Goal: Find specific fact: Find specific fact

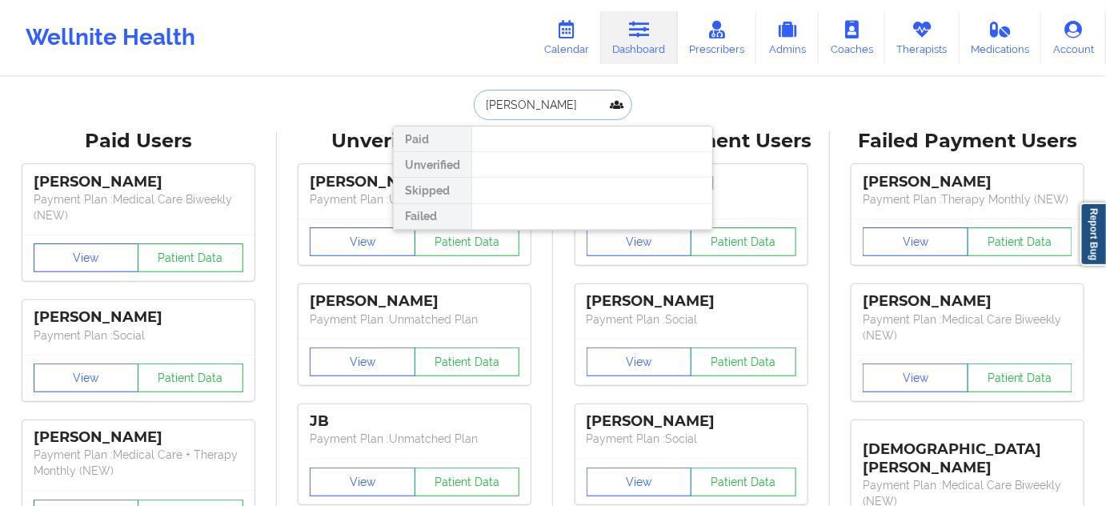
paste input "[PERSON_NAME]"
type input "[PERSON_NAME]"
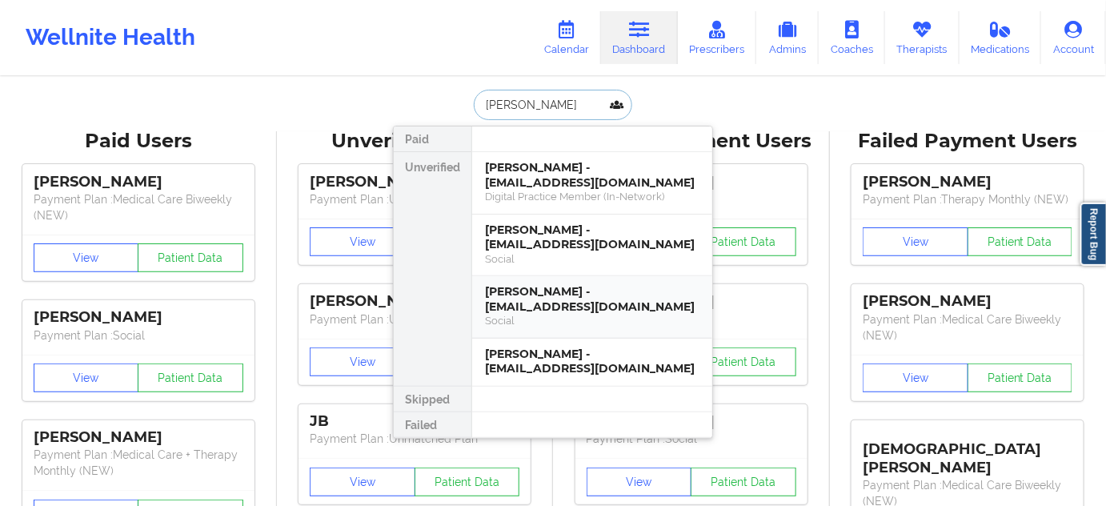
click at [552, 293] on div "[PERSON_NAME] - [EMAIL_ADDRESS][DOMAIN_NAME]" at bounding box center [592, 299] width 214 height 30
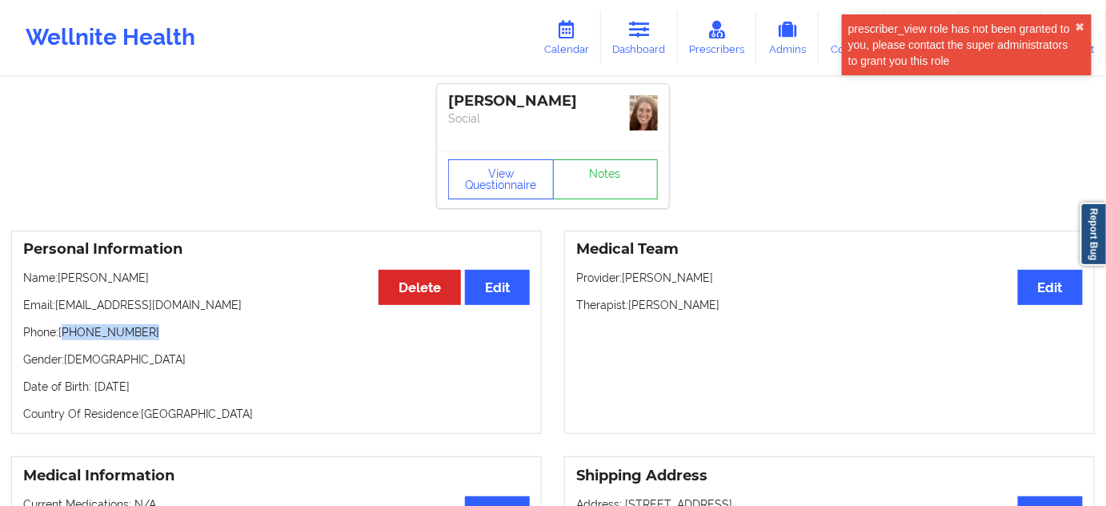
drag, startPoint x: 67, startPoint y: 333, endPoint x: 176, endPoint y: 330, distance: 108.8
click at [176, 330] on p "Phone: [PHONE_NUMBER]" at bounding box center [276, 332] width 506 height 16
copy p "[PHONE_NUMBER]"
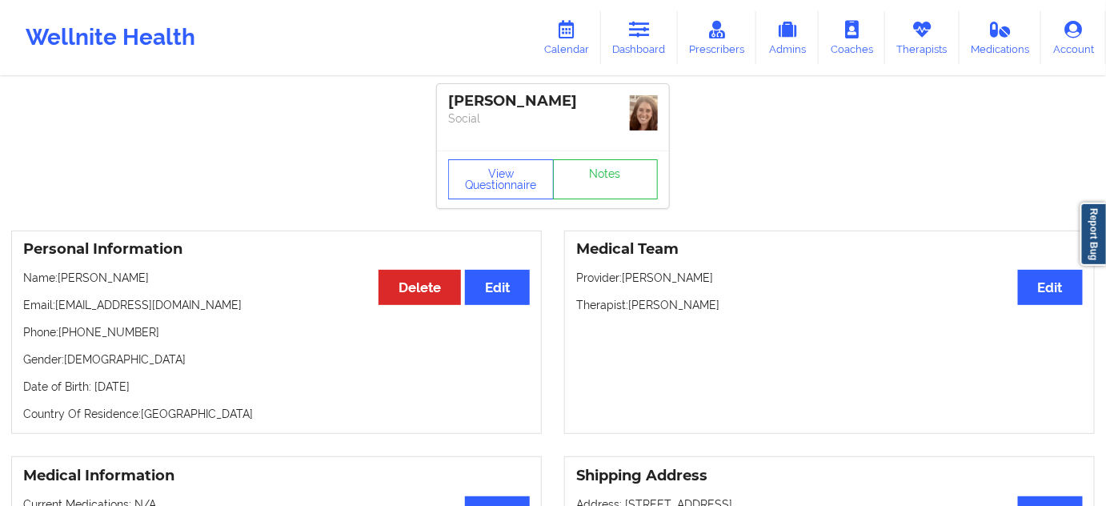
click at [541, 101] on div "[PERSON_NAME]" at bounding box center [553, 101] width 210 height 18
copy div "[PERSON_NAME]"
drag, startPoint x: 629, startPoint y: 58, endPoint x: 635, endPoint y: 51, distance: 9.1
click at [629, 58] on link "Dashboard" at bounding box center [639, 37] width 77 height 53
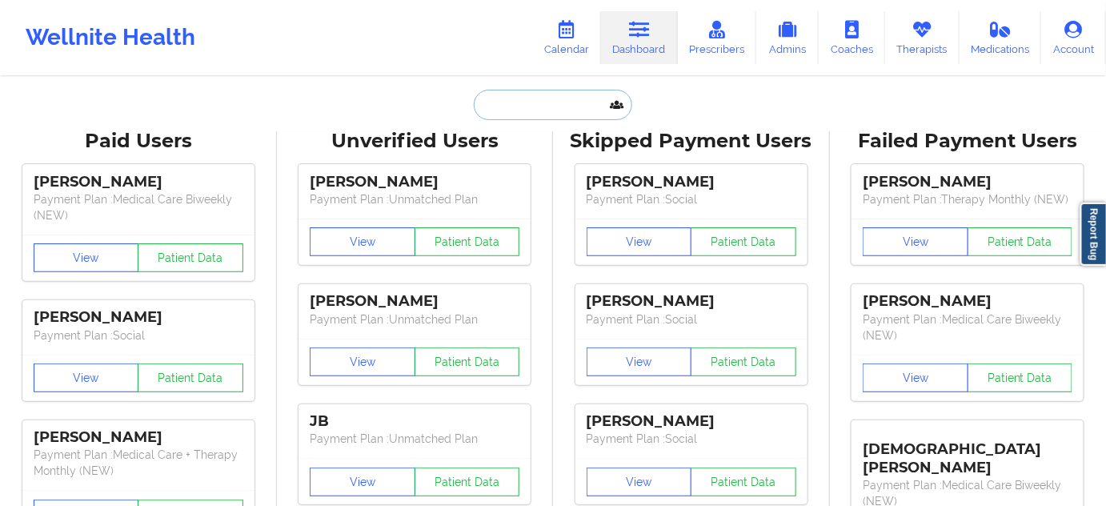
click at [534, 116] on input "text" at bounding box center [553, 105] width 158 height 30
paste input "[EMAIL_ADDRESS][DOMAIN_NAME]"
type input "[EMAIL_ADDRESS][DOMAIN_NAME]"
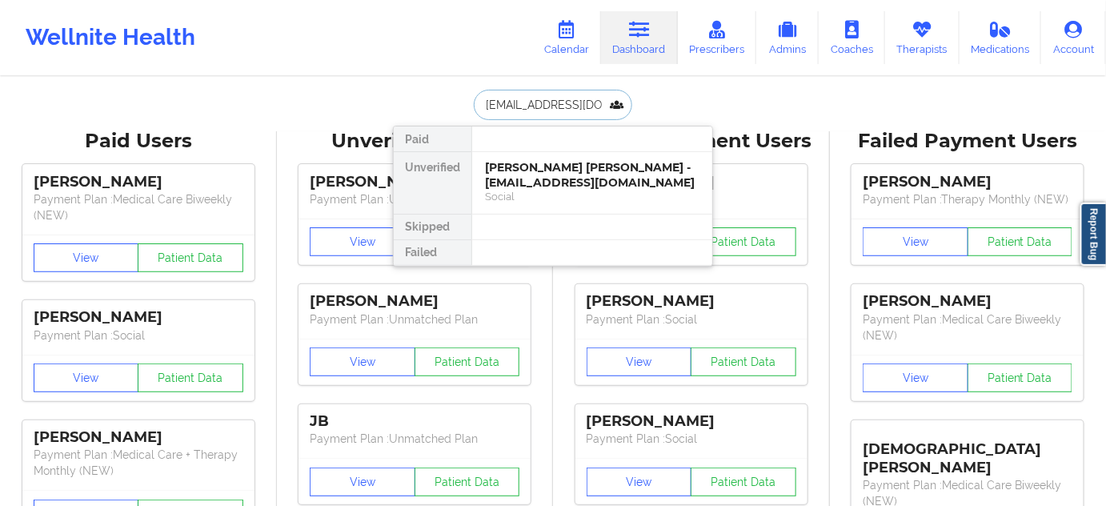
click at [524, 176] on div "[PERSON_NAME] [PERSON_NAME] - [EMAIL_ADDRESS][DOMAIN_NAME]" at bounding box center [592, 175] width 214 height 30
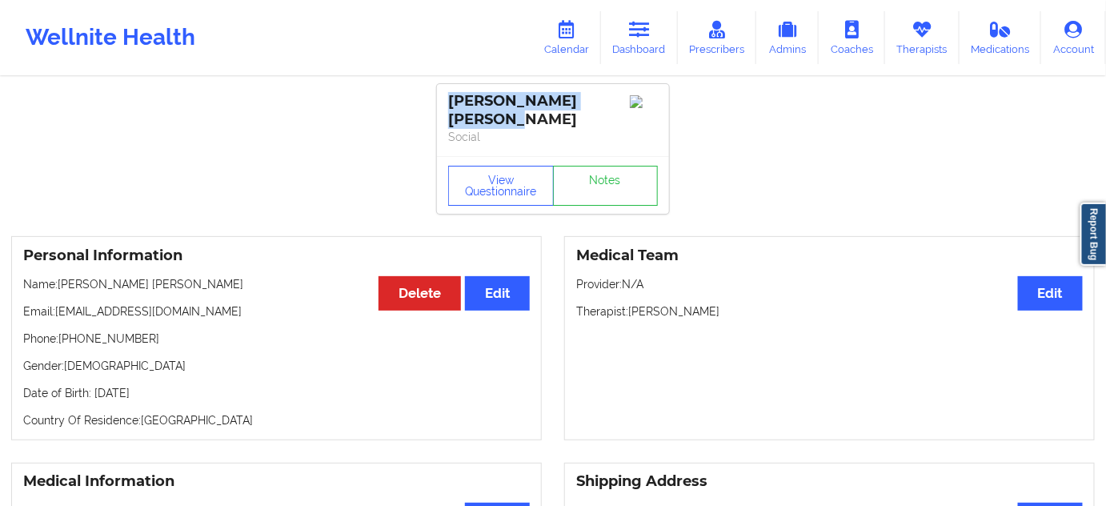
drag, startPoint x: 447, startPoint y: 101, endPoint x: 501, endPoint y: 122, distance: 57.8
click at [501, 122] on div "[PERSON_NAME] [PERSON_NAME] Social" at bounding box center [553, 120] width 232 height 72
copy div "[PERSON_NAME] [PERSON_NAME]"
click at [634, 187] on link "Notes" at bounding box center [606, 186] width 106 height 40
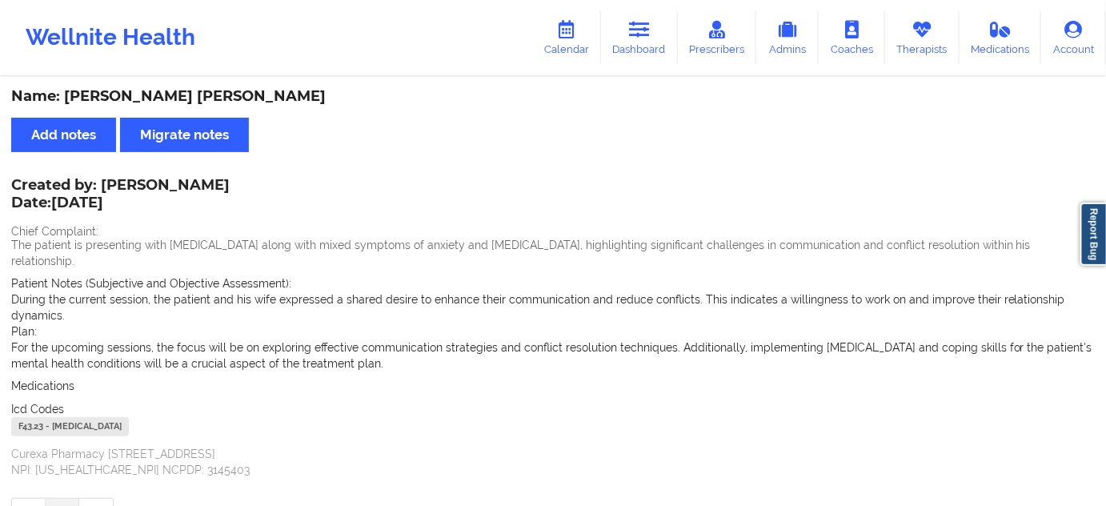
click at [34, 417] on div "F43.23 - [MEDICAL_DATA]" at bounding box center [70, 426] width 118 height 19
copy div "F43.23"
click at [646, 32] on icon at bounding box center [639, 30] width 21 height 18
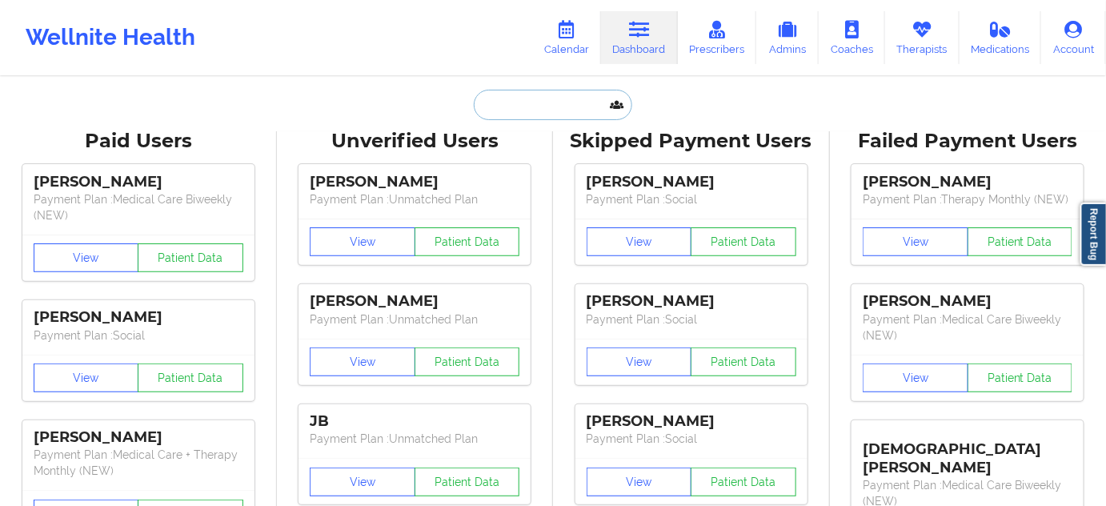
click at [565, 94] on input "text" at bounding box center [553, 105] width 158 height 30
paste input "[PERSON_NAME]"
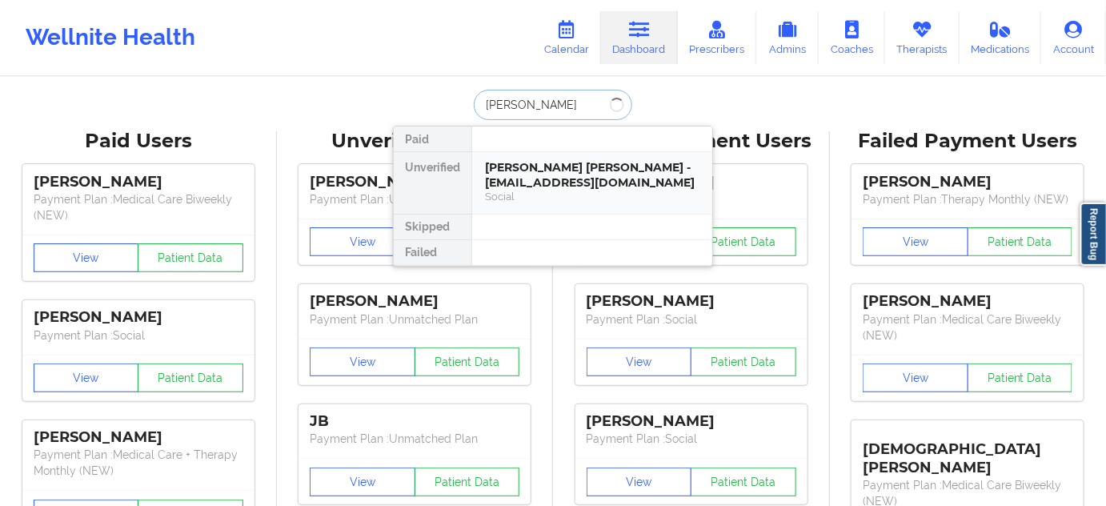
type input "[PERSON_NAME]"
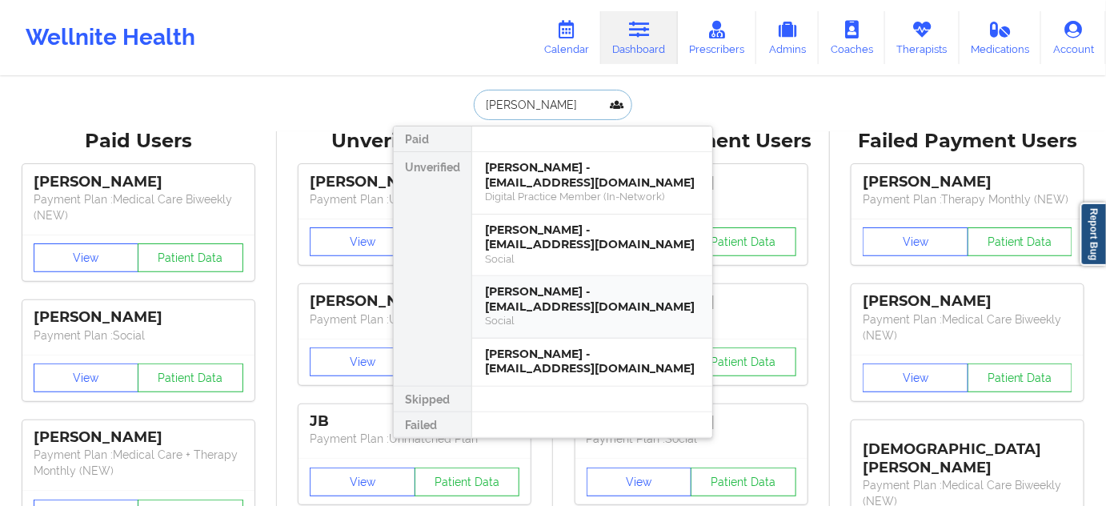
click at [554, 300] on div "[PERSON_NAME] - [EMAIL_ADDRESS][DOMAIN_NAME]" at bounding box center [592, 299] width 214 height 30
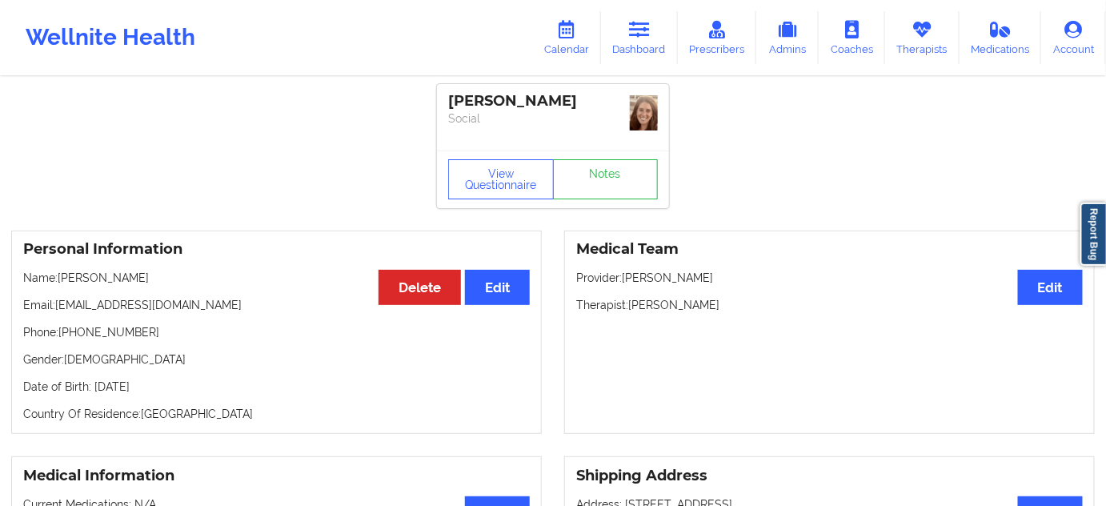
click at [552, 104] on div "[PERSON_NAME]" at bounding box center [553, 101] width 210 height 18
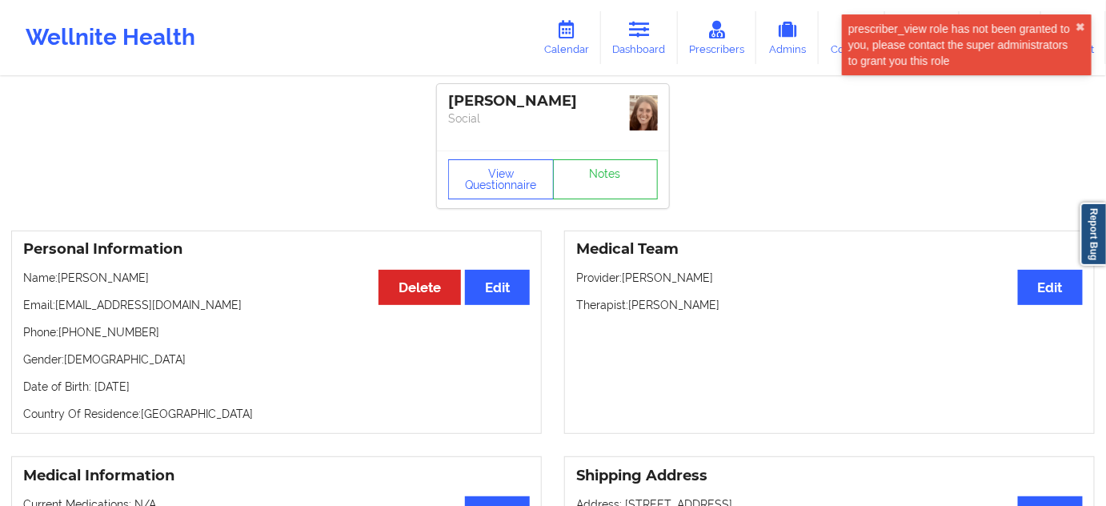
click at [552, 104] on div "[PERSON_NAME]" at bounding box center [553, 101] width 210 height 18
copy div "[PERSON_NAME]"
click at [634, 24] on icon at bounding box center [639, 30] width 21 height 18
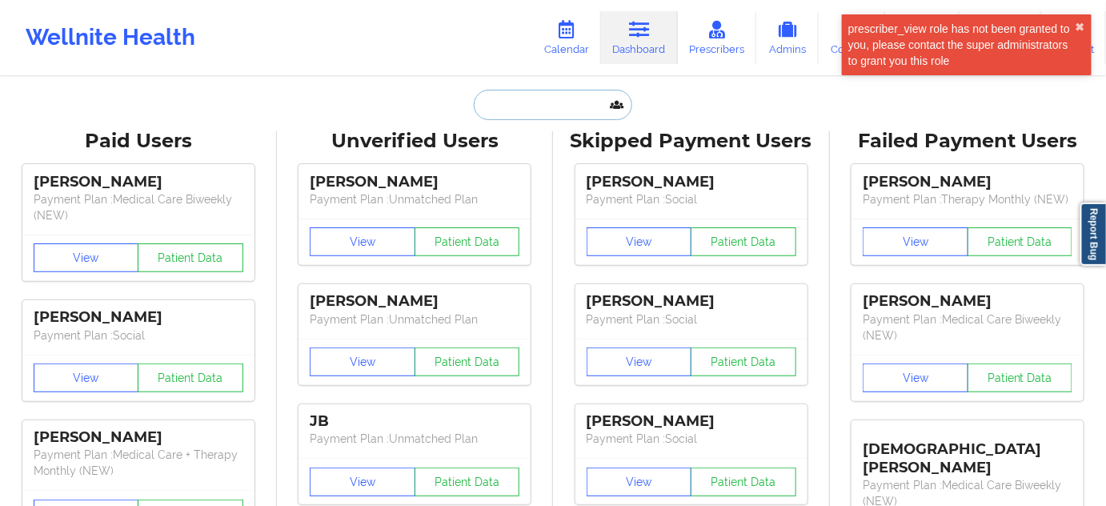
click at [551, 102] on input "text" at bounding box center [553, 105] width 158 height 30
paste input "[EMAIL_ADDRESS][PERSON_NAME][DOMAIN_NAME]"
type input "[EMAIL_ADDRESS][PERSON_NAME][DOMAIN_NAME]"
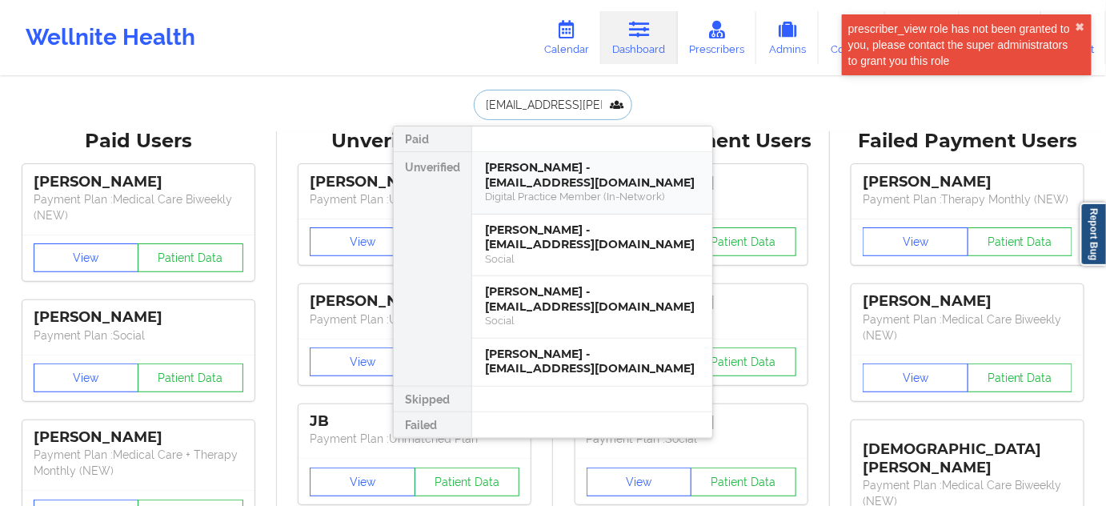
scroll to position [0, 21]
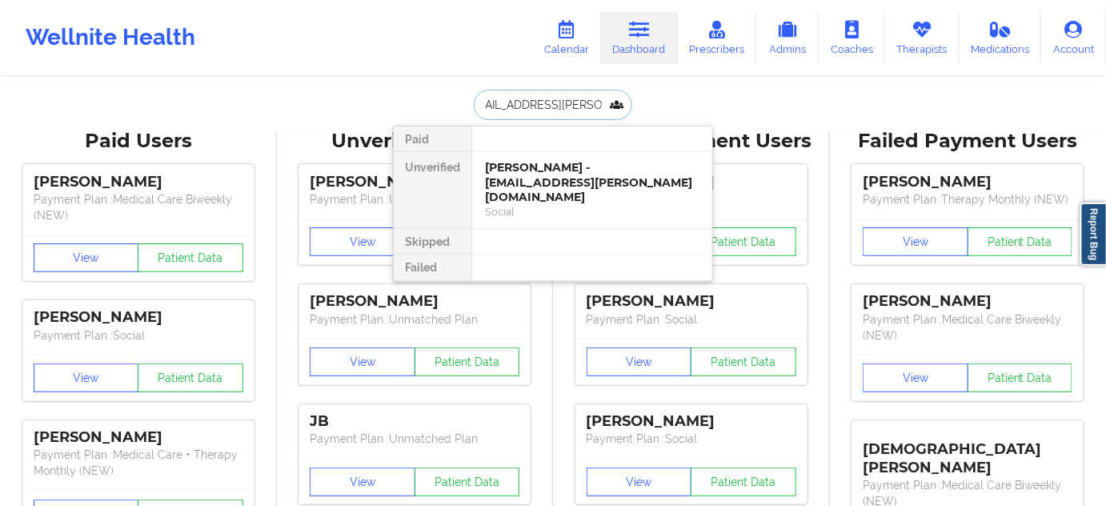
click at [533, 172] on div "[PERSON_NAME] - [EMAIL_ADDRESS][PERSON_NAME][DOMAIN_NAME]" at bounding box center [592, 182] width 214 height 45
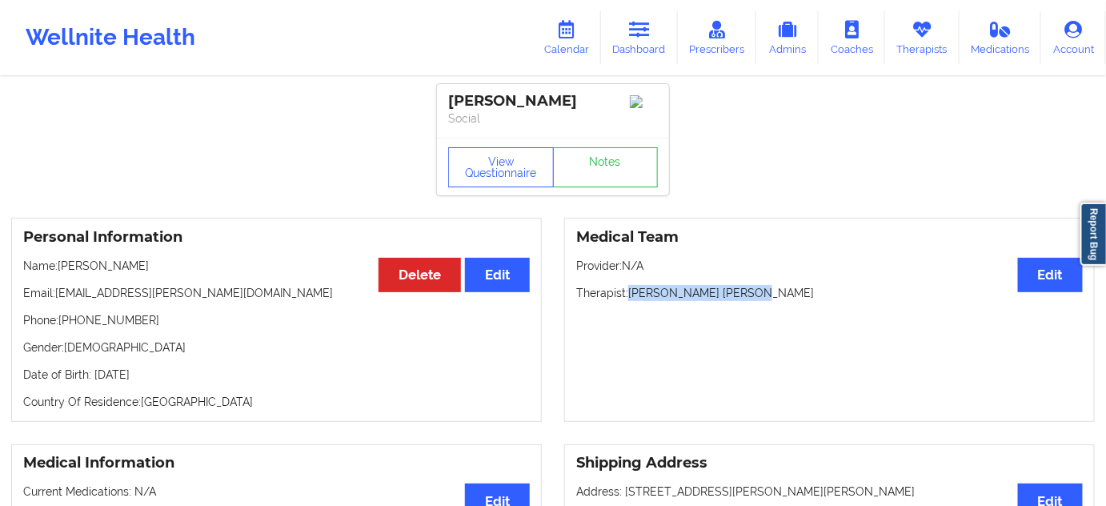
drag, startPoint x: 630, startPoint y: 298, endPoint x: 766, endPoint y: 294, distance: 135.3
click at [766, 294] on p "Therapist: [PERSON_NAME] [PERSON_NAME]" at bounding box center [829, 293] width 506 height 16
copy p "[PERSON_NAME] [PERSON_NAME]"
drag, startPoint x: 525, startPoint y: 102, endPoint x: 432, endPoint y: 92, distance: 93.3
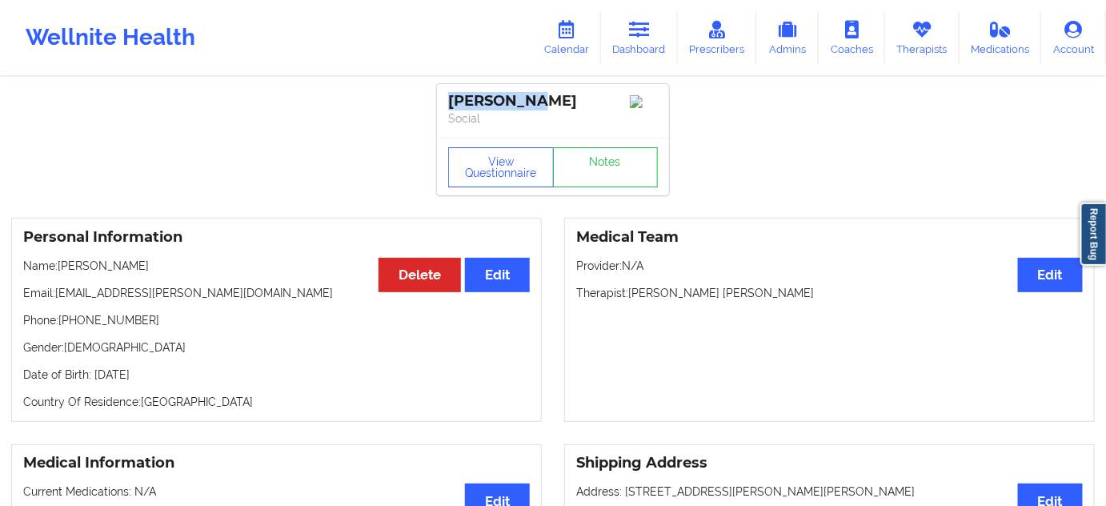
copy div "[PERSON_NAME]"
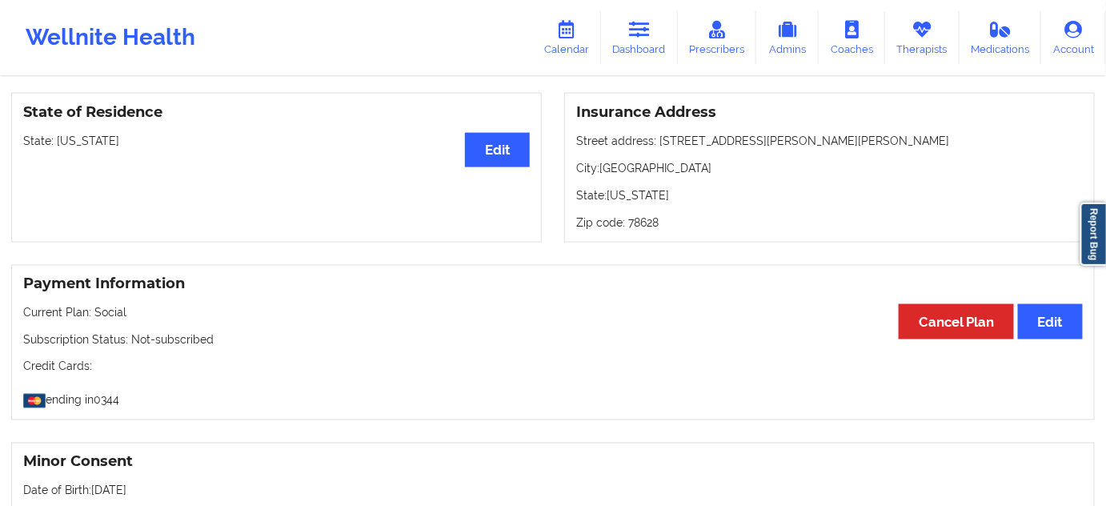
scroll to position [678, 0]
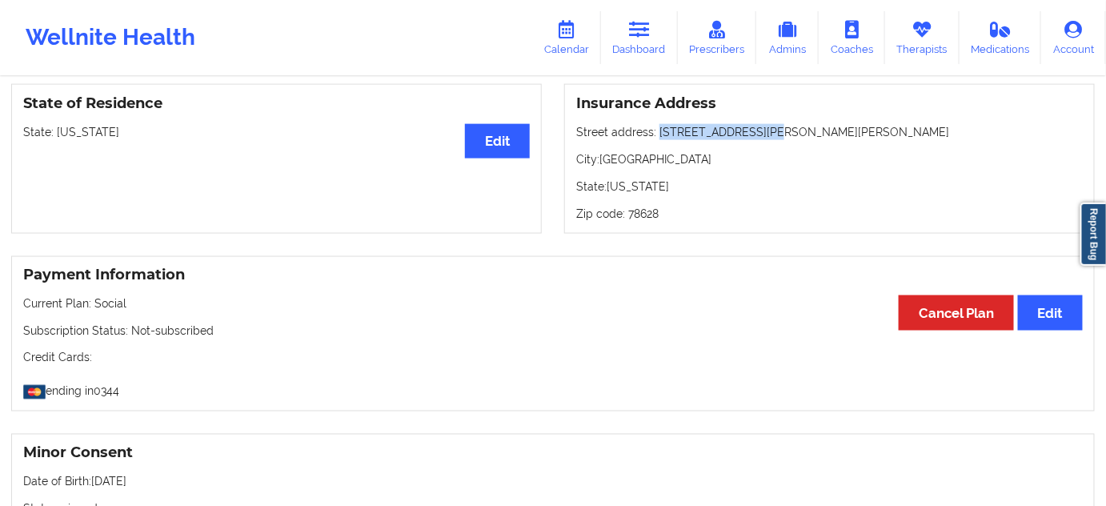
drag, startPoint x: 656, startPoint y: 137, endPoint x: 774, endPoint y: 134, distance: 118.4
click at [774, 134] on p "Street address: [STREET_ADDRESS][PERSON_NAME][PERSON_NAME]" at bounding box center [829, 132] width 506 height 16
copy p "[STREET_ADDRESS][PERSON_NAME][PERSON_NAME]"
click at [642, 155] on p "City: [GEOGRAPHIC_DATA]" at bounding box center [829, 159] width 506 height 16
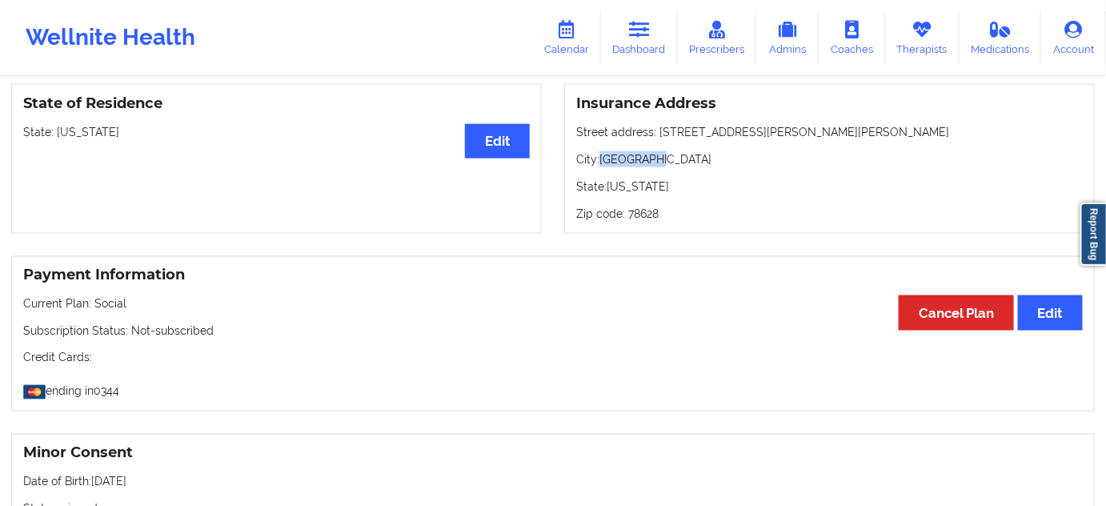
copy p "[GEOGRAPHIC_DATA]"
click at [646, 220] on p "Zip code: 78628" at bounding box center [829, 214] width 506 height 16
copy p "78628"
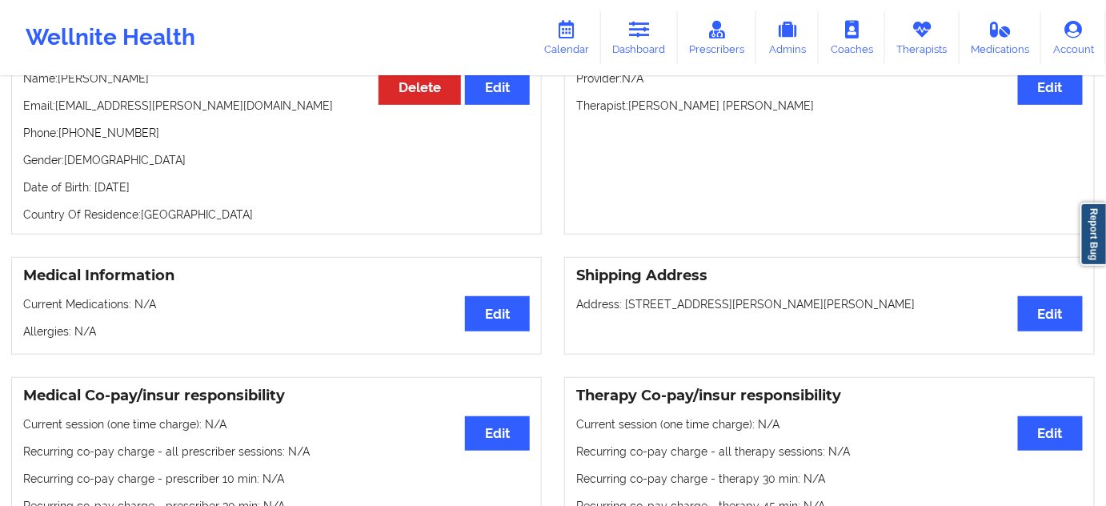
scroll to position [0, 0]
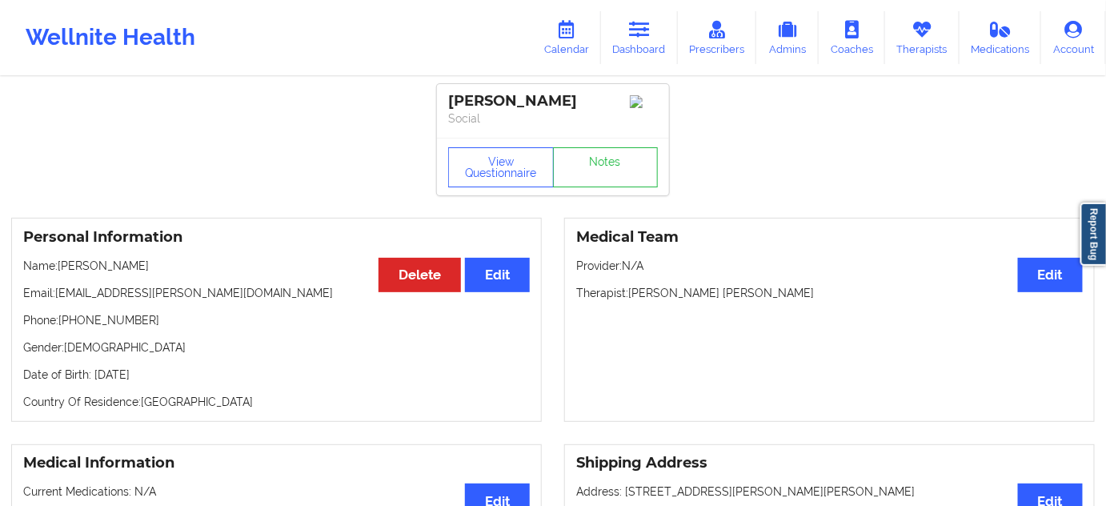
click at [508, 107] on div "[PERSON_NAME]" at bounding box center [553, 101] width 210 height 18
click at [633, 174] on link "Notes" at bounding box center [606, 167] width 106 height 40
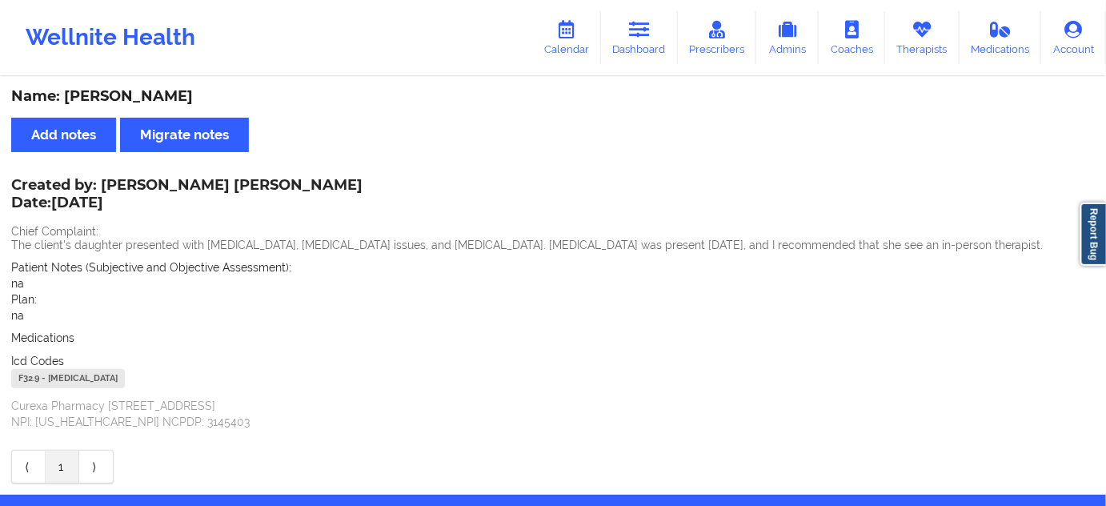
click at [35, 377] on div "F32.9 - [MEDICAL_DATA]" at bounding box center [68, 378] width 114 height 19
